Goal: Task Accomplishment & Management: Use online tool/utility

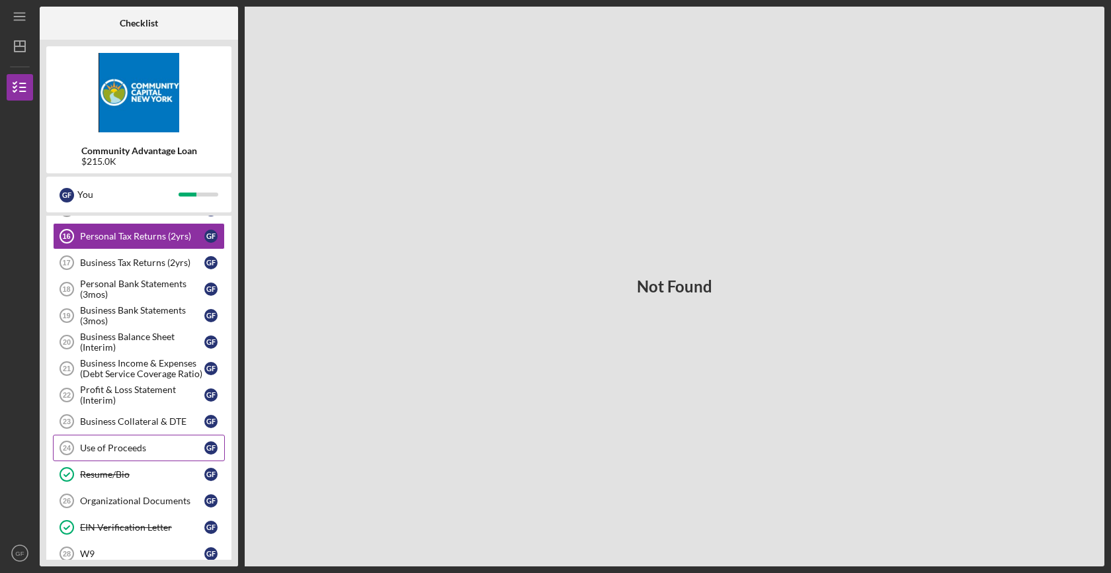
scroll to position [393, 0]
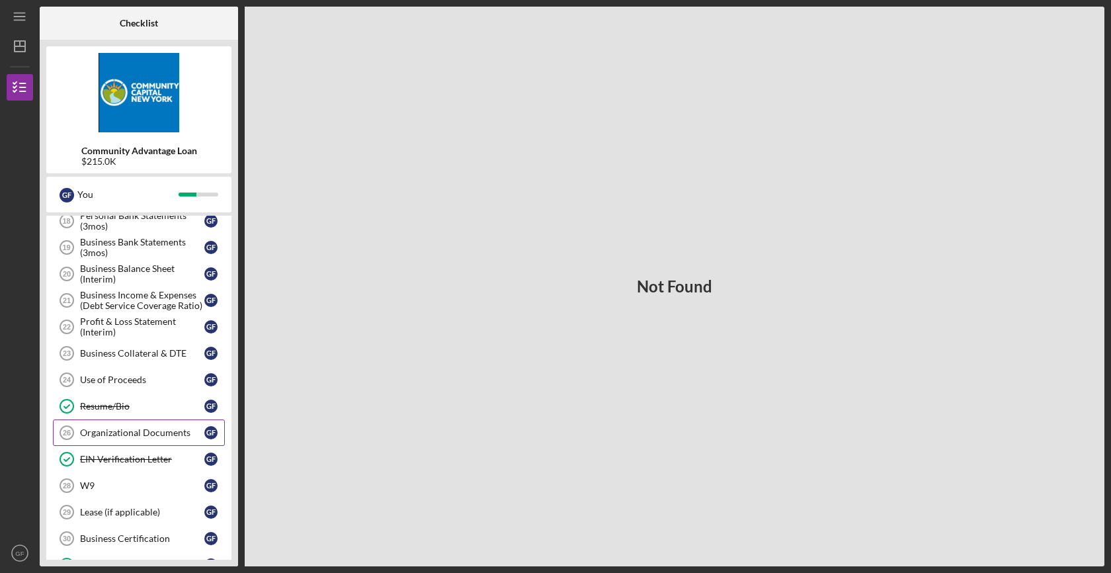
click at [157, 436] on div "Organizational Documents" at bounding box center [142, 432] width 124 height 11
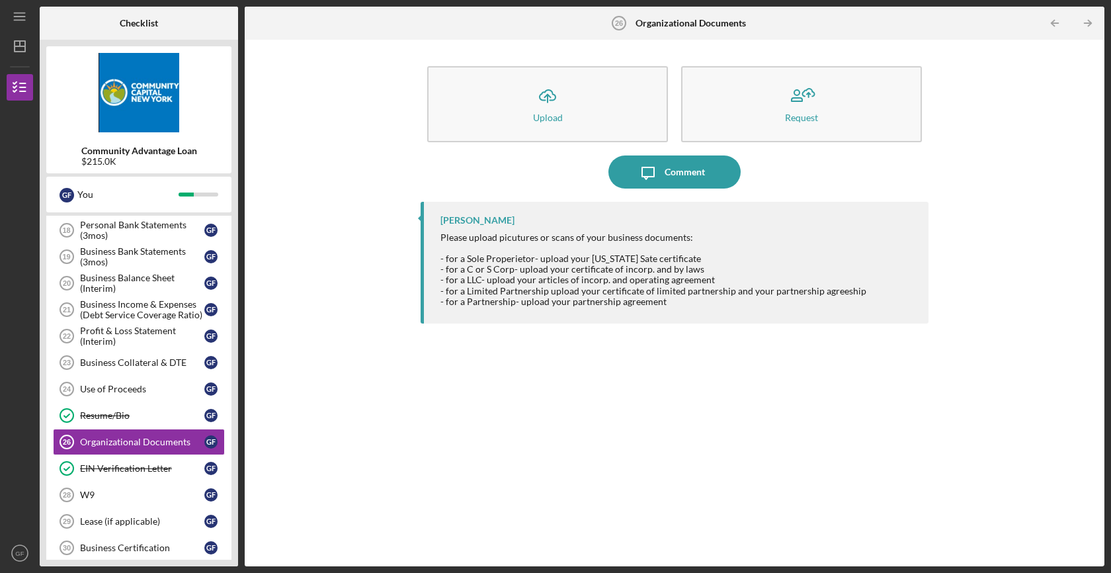
scroll to position [426, 0]
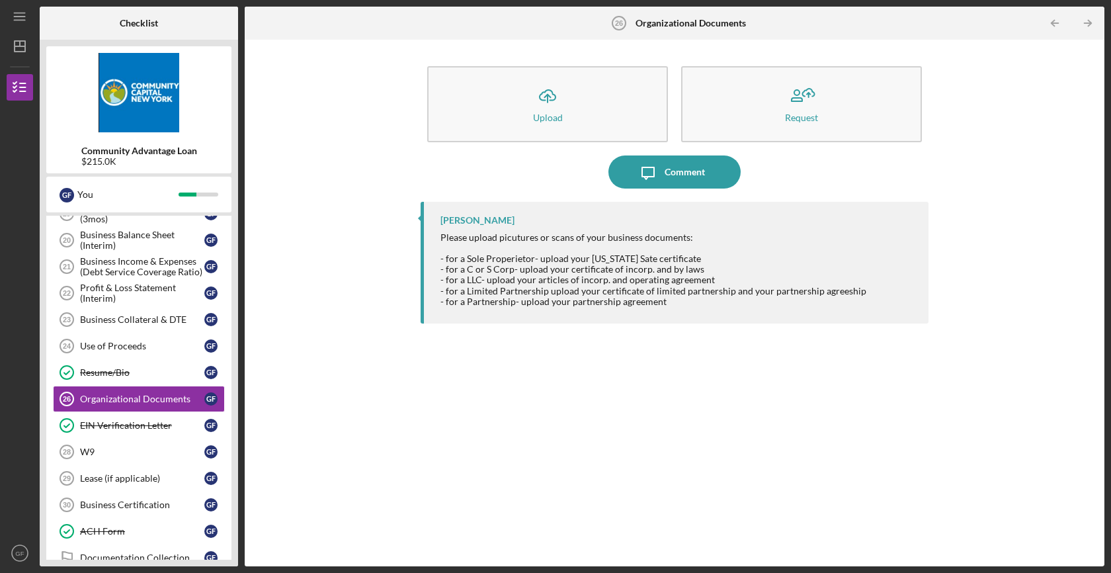
click at [335, 300] on div "Icon/Upload Upload Request Icon/Message Comment [PERSON_NAME] Please upload pic…" at bounding box center [674, 302] width 846 height 513
click at [387, 380] on div "Icon/Upload Upload Request Icon/Message Comment [PERSON_NAME] Please upload pic…" at bounding box center [674, 302] width 846 height 513
